Goal: Find contact information: Obtain details needed to contact an individual or organization

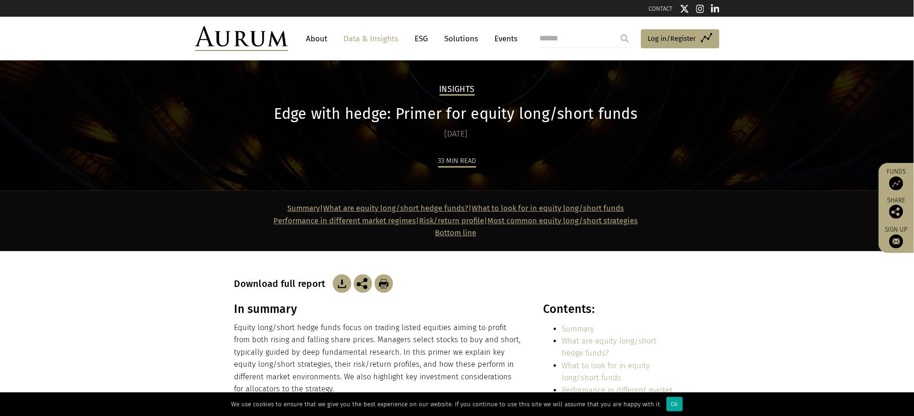
click at [339, 283] on img at bounding box center [342, 283] width 19 height 19
click at [319, 39] on link "About" at bounding box center [317, 38] width 31 height 17
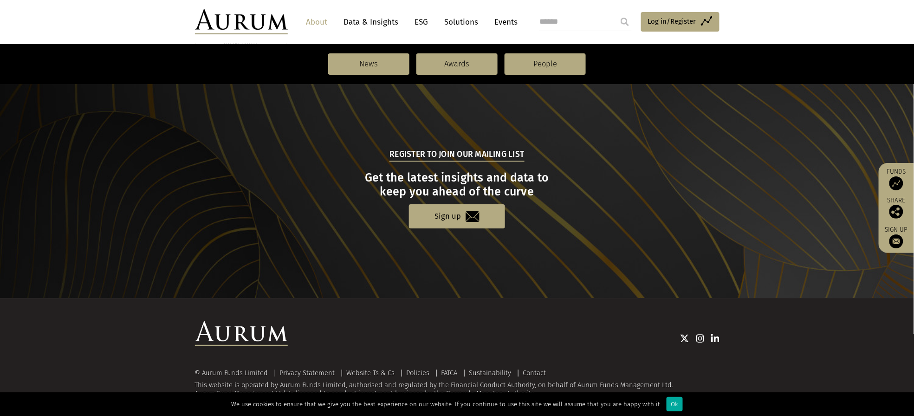
scroll to position [965, 0]
click at [542, 368] on link "Contact" at bounding box center [534, 371] width 23 height 8
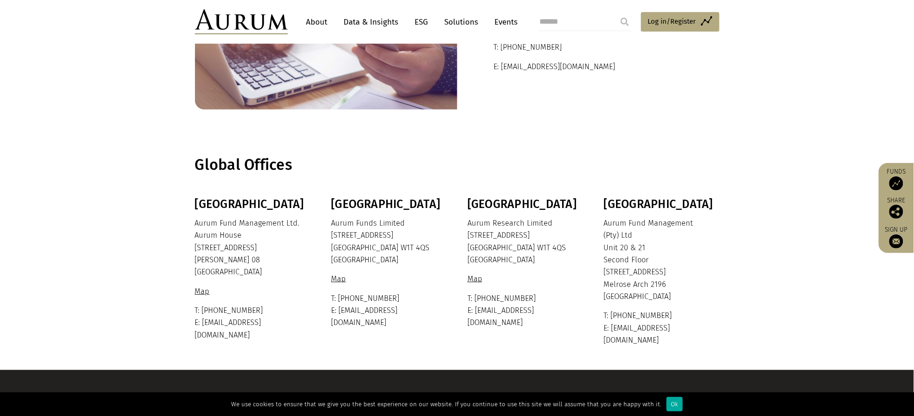
scroll to position [123, 0]
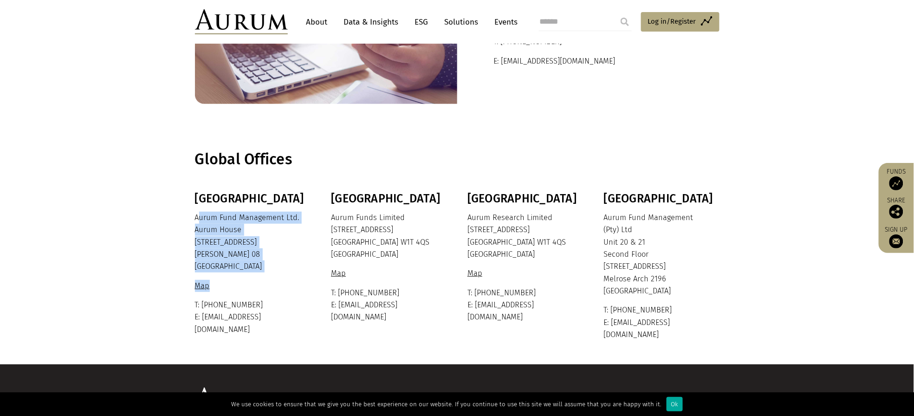
drag, startPoint x: 210, startPoint y: 213, endPoint x: 283, endPoint y: 278, distance: 98.3
click at [283, 278] on div "Bermuda Aurum Fund Management Ltd. [GEOGRAPHIC_DATA] [STREET_ADDRESS][PERSON_NA…" at bounding box center [251, 264] width 113 height 144
click at [285, 277] on div "Bermuda Aurum Fund Management Ltd. [GEOGRAPHIC_DATA] [STREET_ADDRESS][PERSON_NA…" at bounding box center [251, 264] width 113 height 144
drag, startPoint x: 212, startPoint y: 260, endPoint x: 192, endPoint y: 247, distance: 24.2
click at [192, 247] on div "Bermuda Aurum Fund Management Ltd. [GEOGRAPHIC_DATA] [STREET_ADDRESS][PERSON_NA…" at bounding box center [457, 266] width 543 height 149
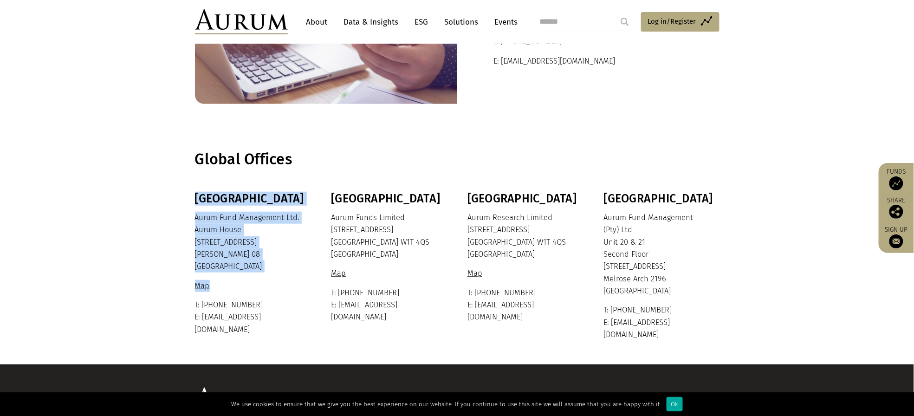
click at [195, 243] on p "Aurum Fund Management Ltd. [GEOGRAPHIC_DATA] [STREET_ADDRESS][PERSON_NAME]" at bounding box center [251, 242] width 113 height 61
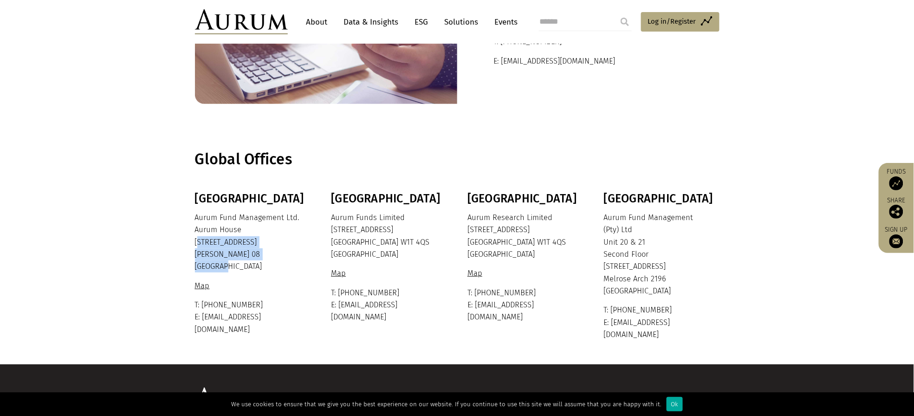
drag, startPoint x: 195, startPoint y: 239, endPoint x: 240, endPoint y: 263, distance: 50.9
click at [240, 263] on p "Aurum Fund Management Ltd. [GEOGRAPHIC_DATA] [STREET_ADDRESS][PERSON_NAME]" at bounding box center [251, 242] width 113 height 61
